Goal: Task Accomplishment & Management: Manage account settings

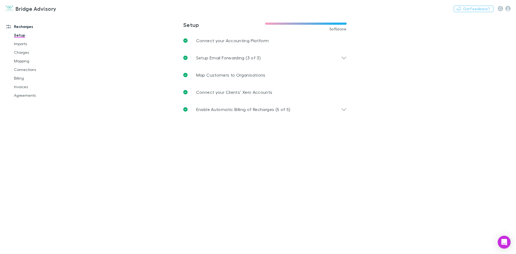
drag, startPoint x: 22, startPoint y: 87, endPoint x: 125, endPoint y: 81, distance: 103.3
click at [22, 87] on link "Invoices" at bounding box center [41, 87] width 64 height 9
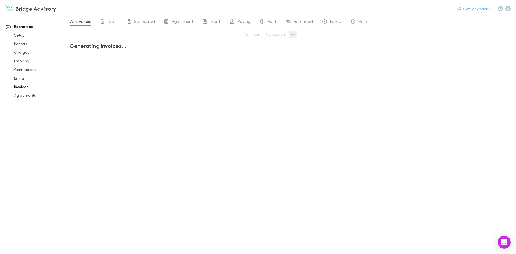
click at [295, 35] on icon "button" at bounding box center [293, 34] width 4 height 4
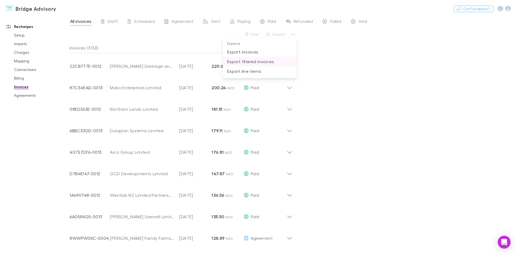
click at [269, 63] on p "Export filtered invoices" at bounding box center [259, 61] width 65 height 6
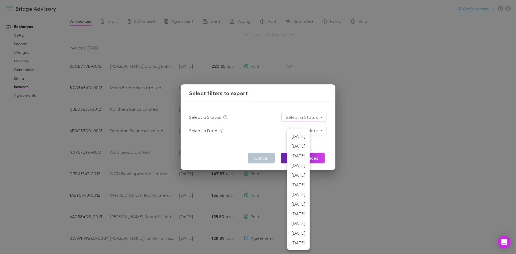
click at [323, 130] on body "Bridge Advisory Nothing Got Feedback? Recharges Setup Imports Charges Mapping C…" at bounding box center [258, 127] width 516 height 254
click at [310, 145] on li "[DATE]" at bounding box center [298, 146] width 22 height 10
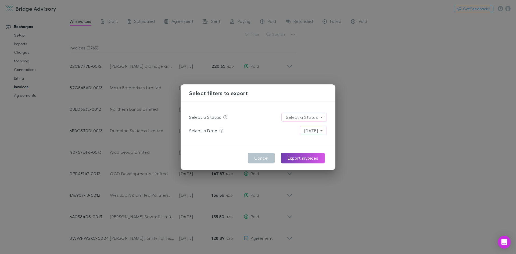
click at [295, 157] on button "Export invoices" at bounding box center [303, 158] width 44 height 11
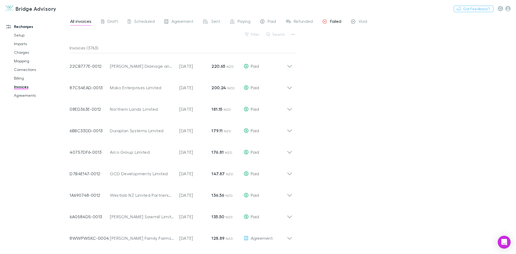
click at [334, 23] on span "Failed" at bounding box center [335, 22] width 11 height 7
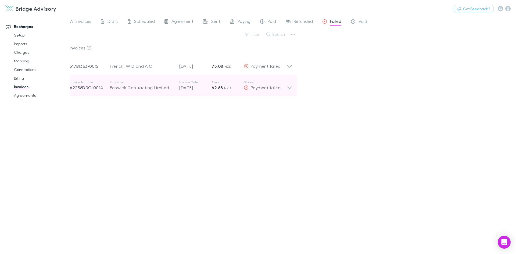
click at [291, 86] on icon at bounding box center [290, 85] width 6 height 11
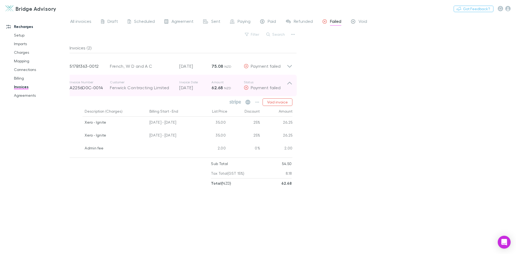
click at [290, 88] on icon at bounding box center [290, 85] width 6 height 11
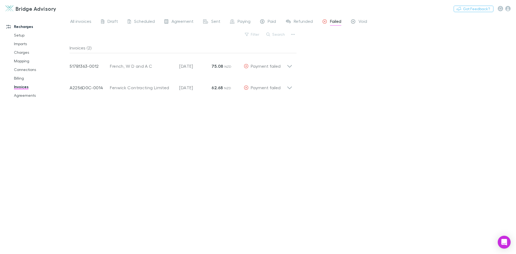
drag, startPoint x: 20, startPoint y: 61, endPoint x: 102, endPoint y: 50, distance: 82.1
click at [20, 61] on link "Mapping" at bounding box center [41, 61] width 64 height 9
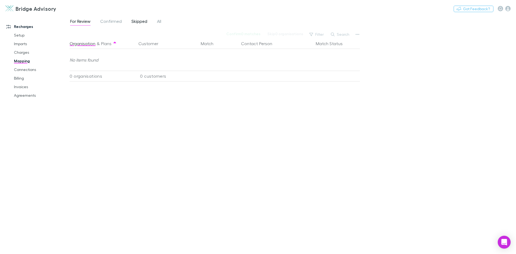
click at [139, 23] on span "Skipped" at bounding box center [139, 22] width 16 height 7
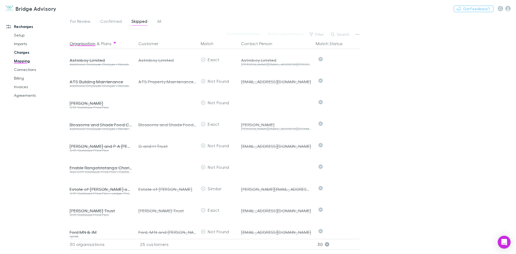
click at [23, 53] on link "Charges" at bounding box center [41, 52] width 64 height 9
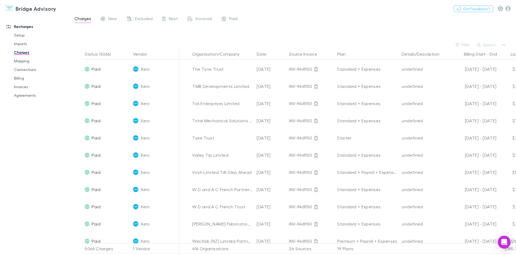
scroll to position [1801, 0]
